Goal: Information Seeking & Learning: Learn about a topic

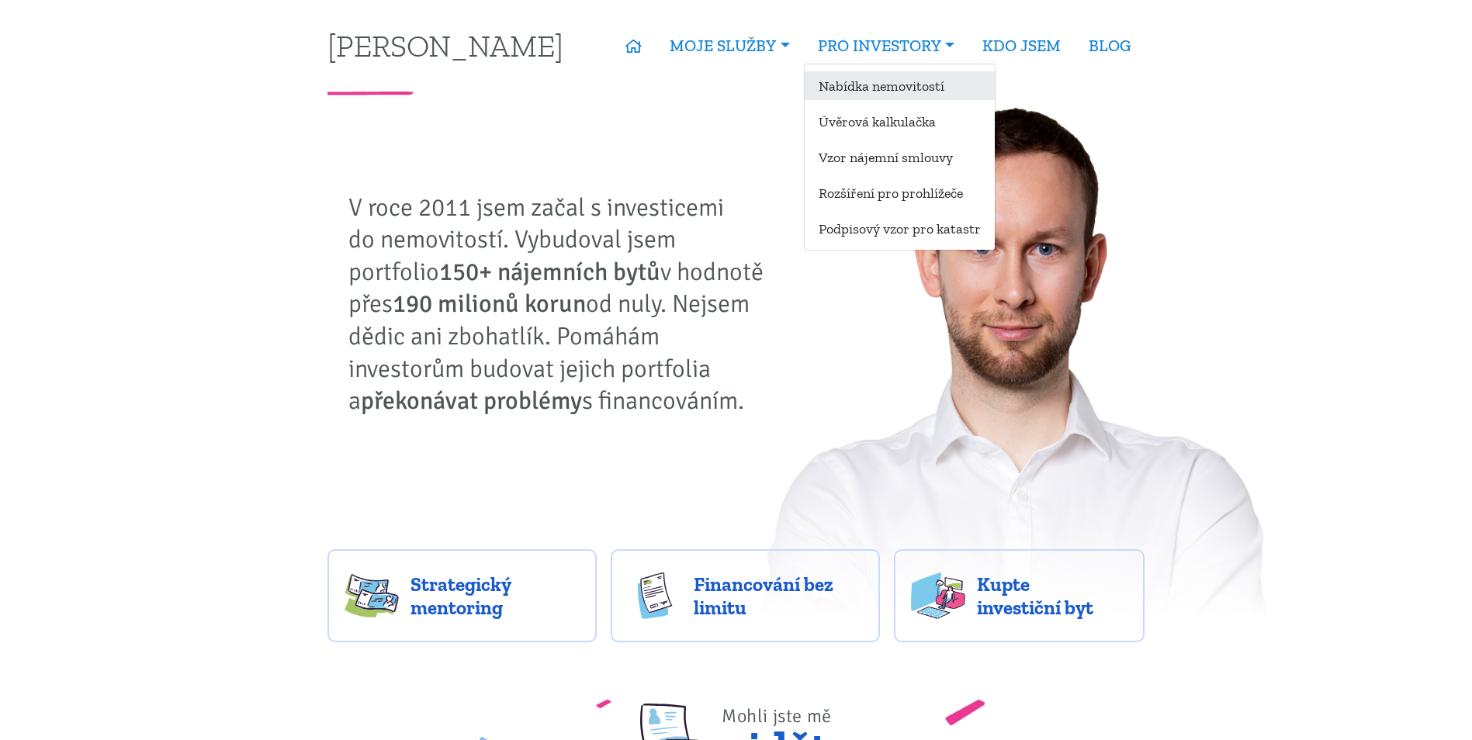
click at [860, 79] on link "Nabídka nemovitostí" at bounding box center [900, 85] width 190 height 29
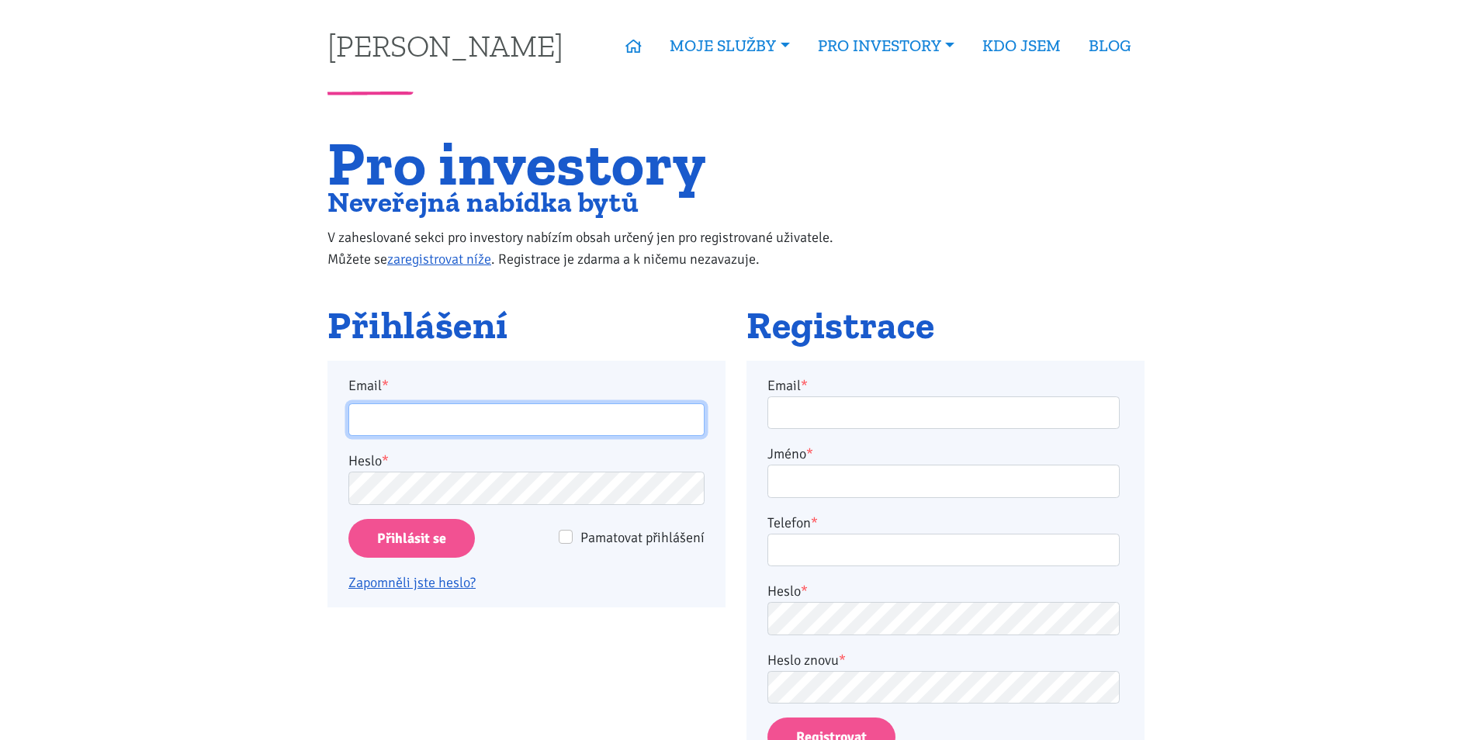
click at [508, 419] on input "Email *" at bounding box center [526, 420] width 356 height 33
type input "martinjakl88@gmail.com"
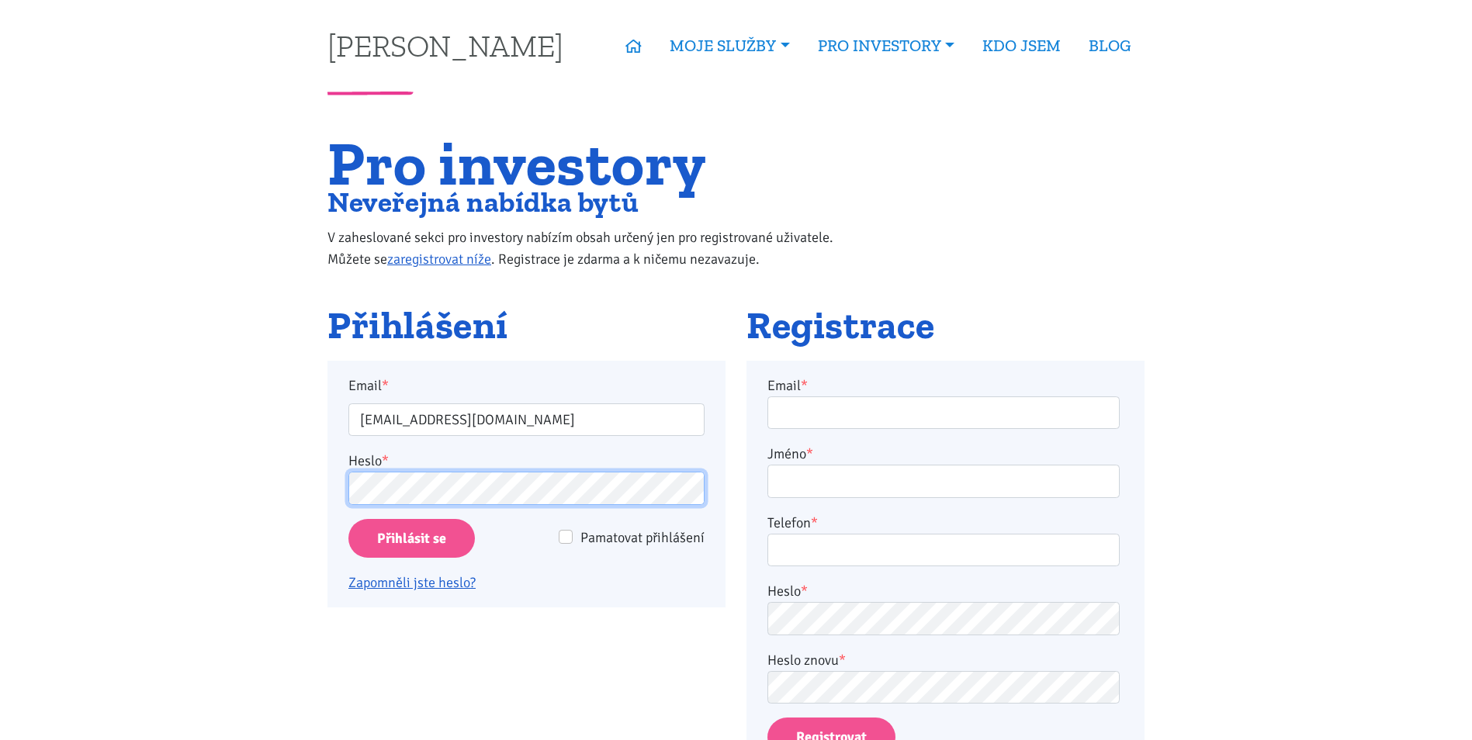
click at [348, 519] on input "Přihlásit se" at bounding box center [411, 539] width 127 height 40
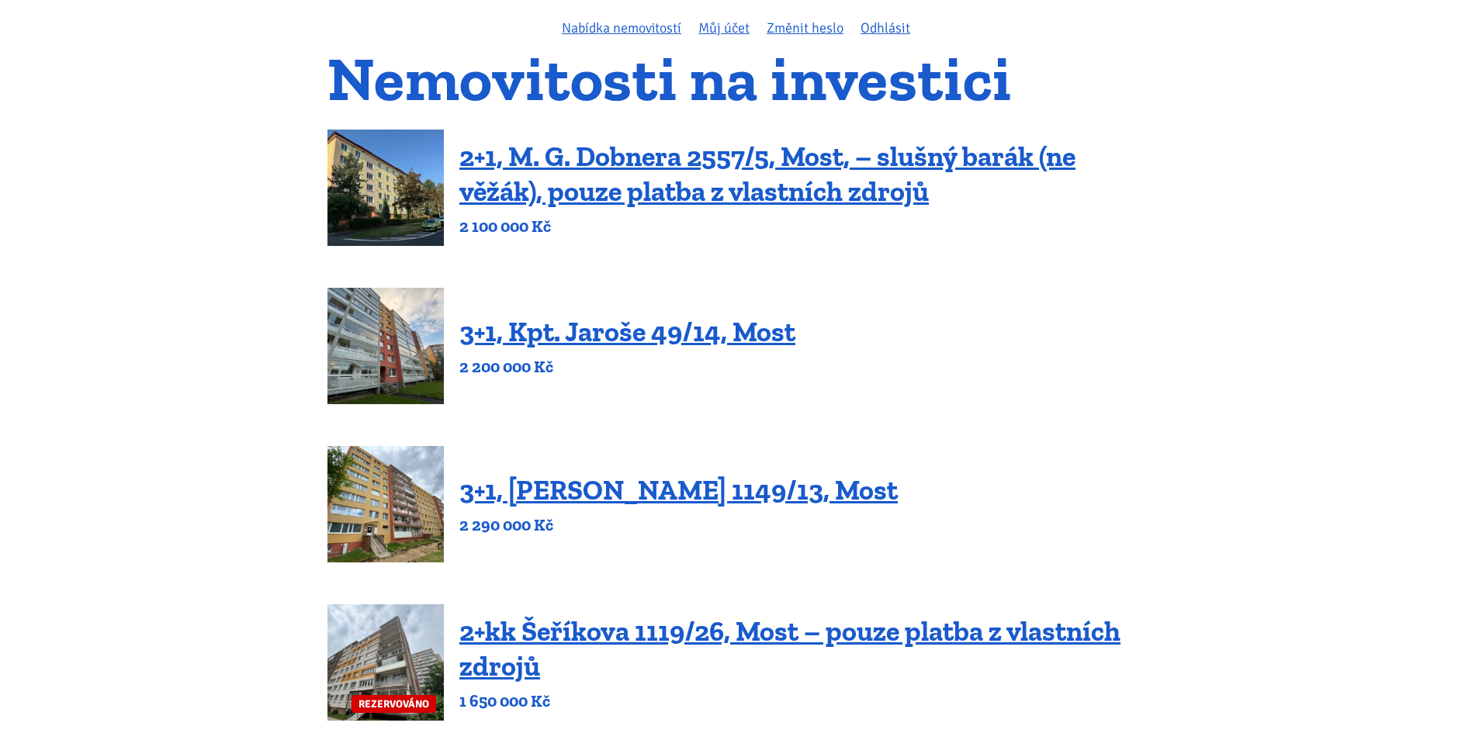
scroll to position [155, 0]
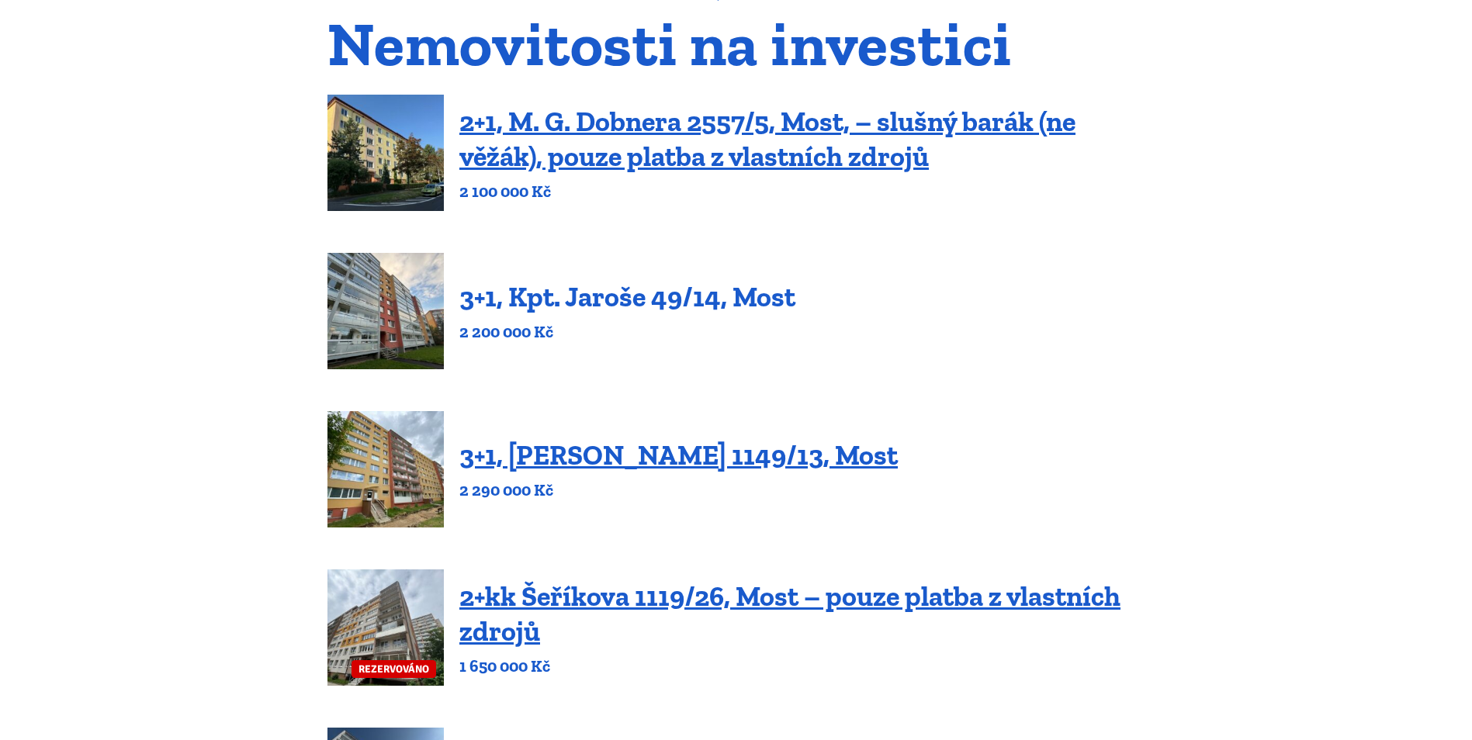
click at [621, 310] on link "3+1, Kpt. Jaroše 49/14, Most" at bounding box center [627, 296] width 336 height 33
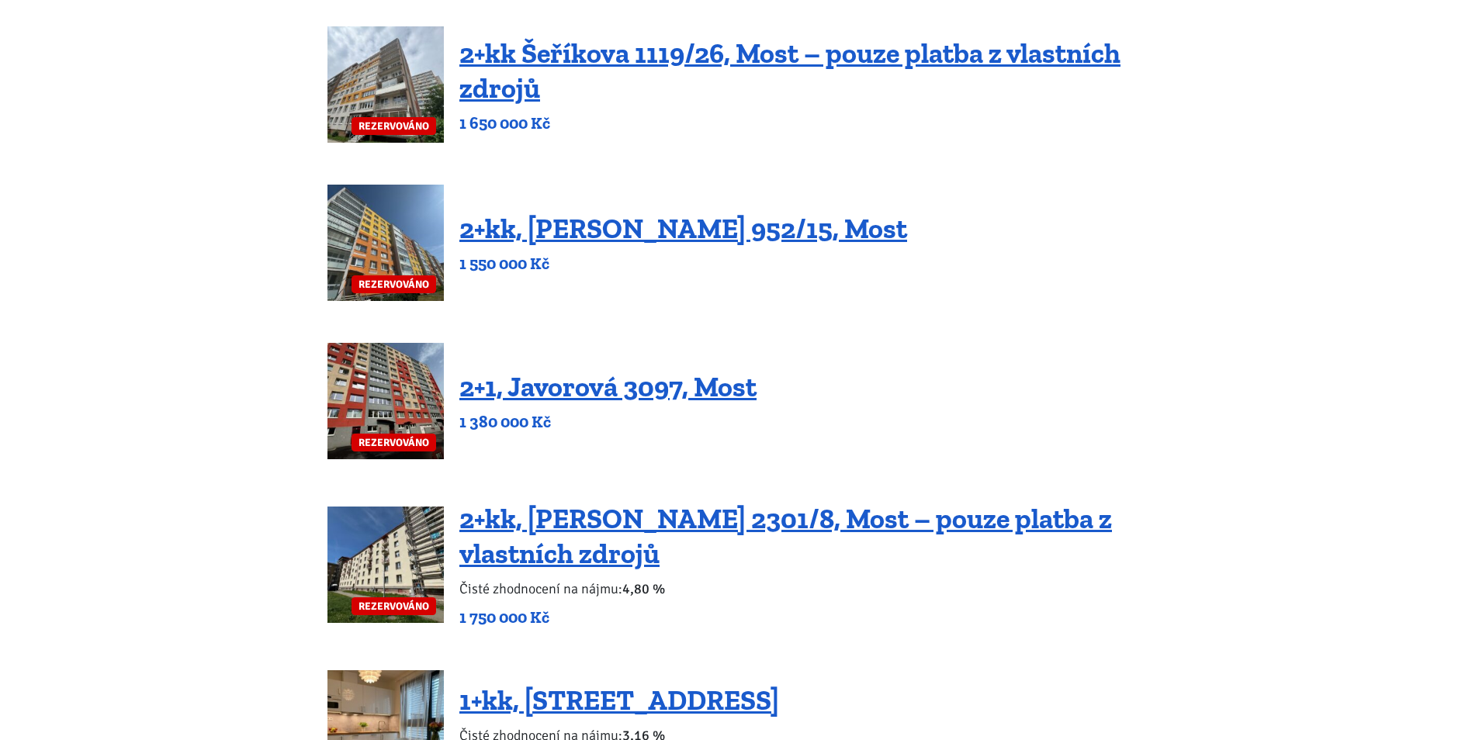
scroll to position [1009, 0]
